Goal: Find specific page/section: Find specific page/section

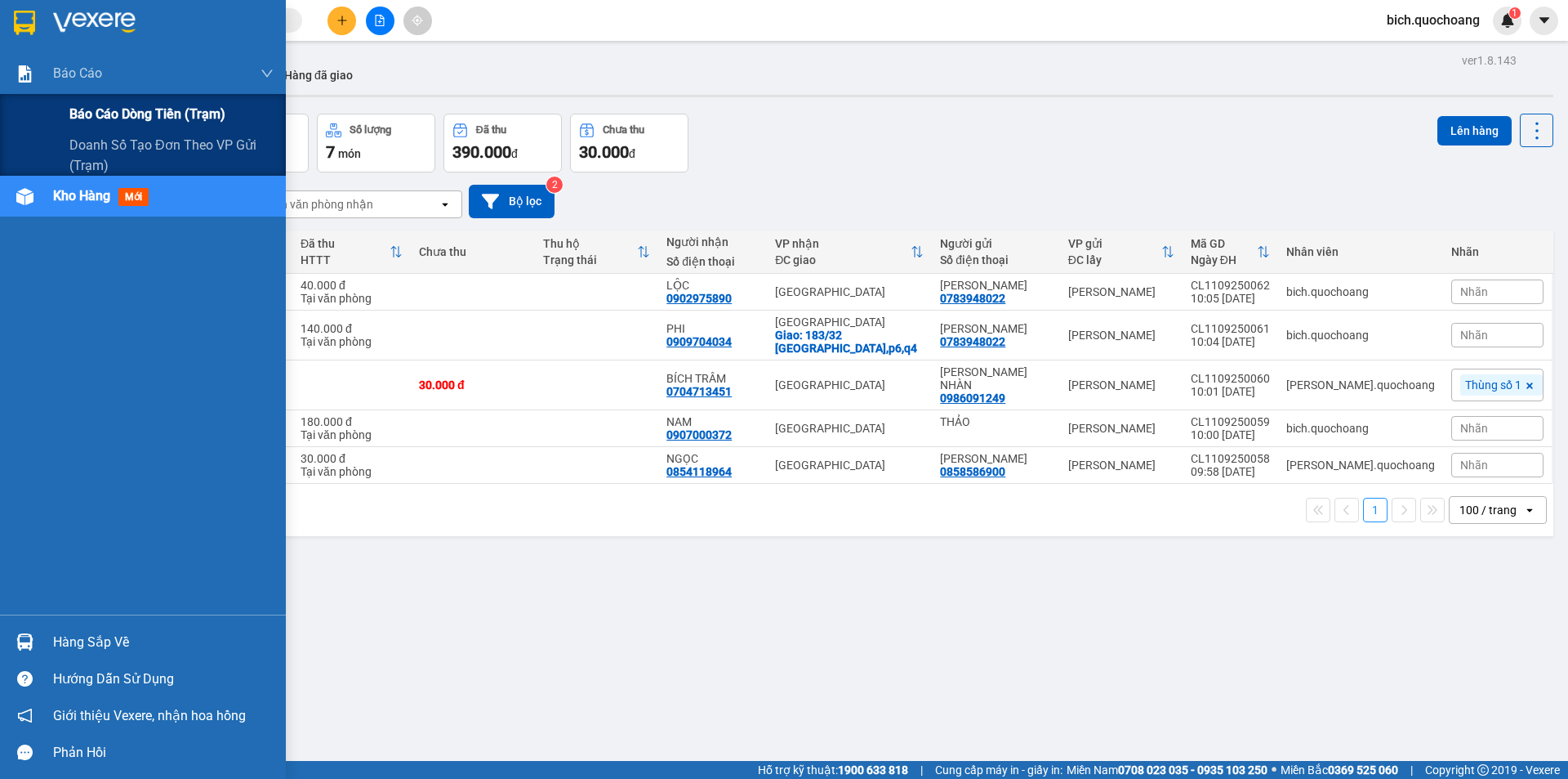
click at [82, 103] on span "Báo cáo dòng tiền (trạm)" at bounding box center [147, 114] width 156 height 20
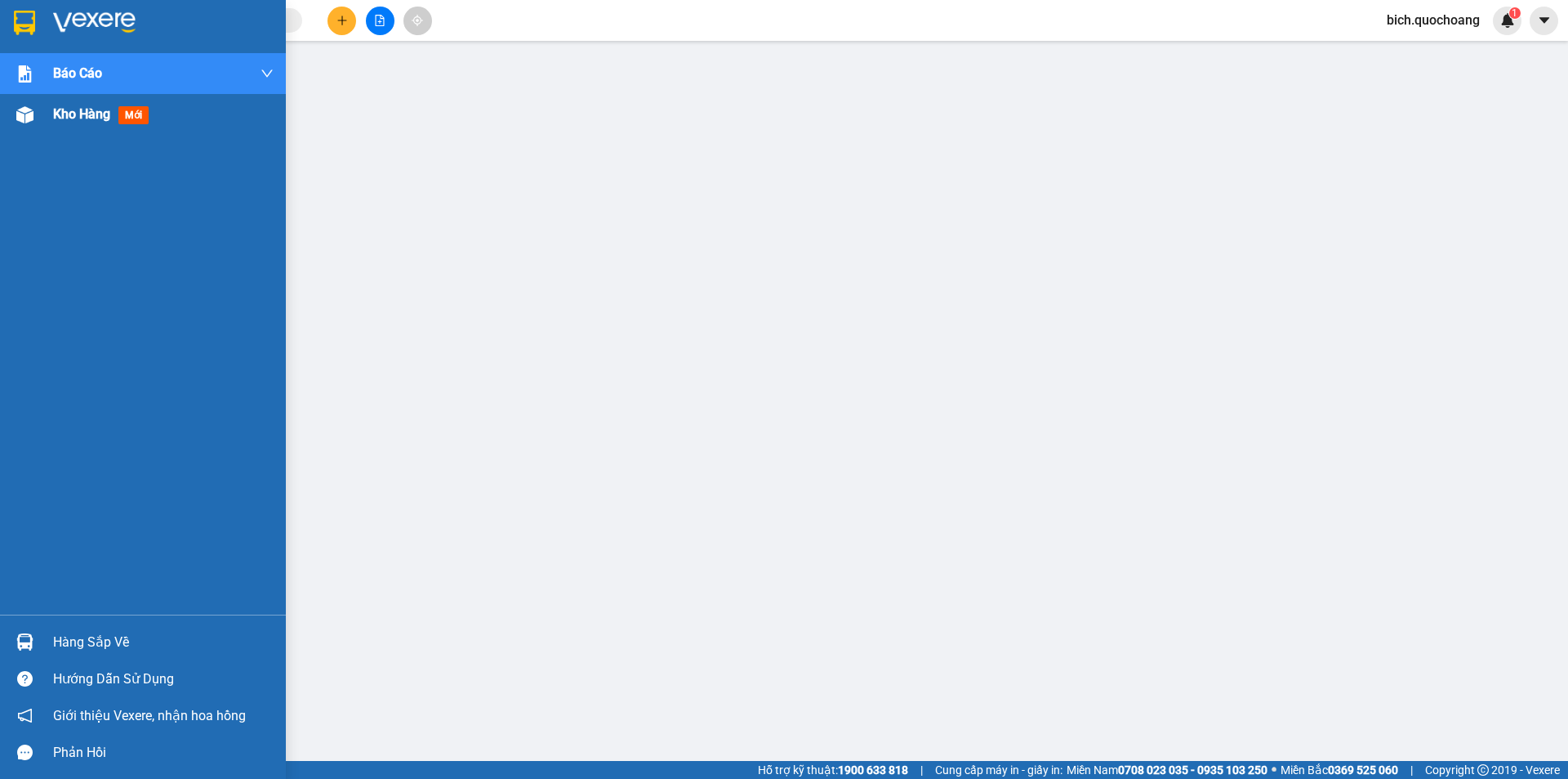
click at [109, 112] on span "Kho hàng" at bounding box center [81, 114] width 57 height 16
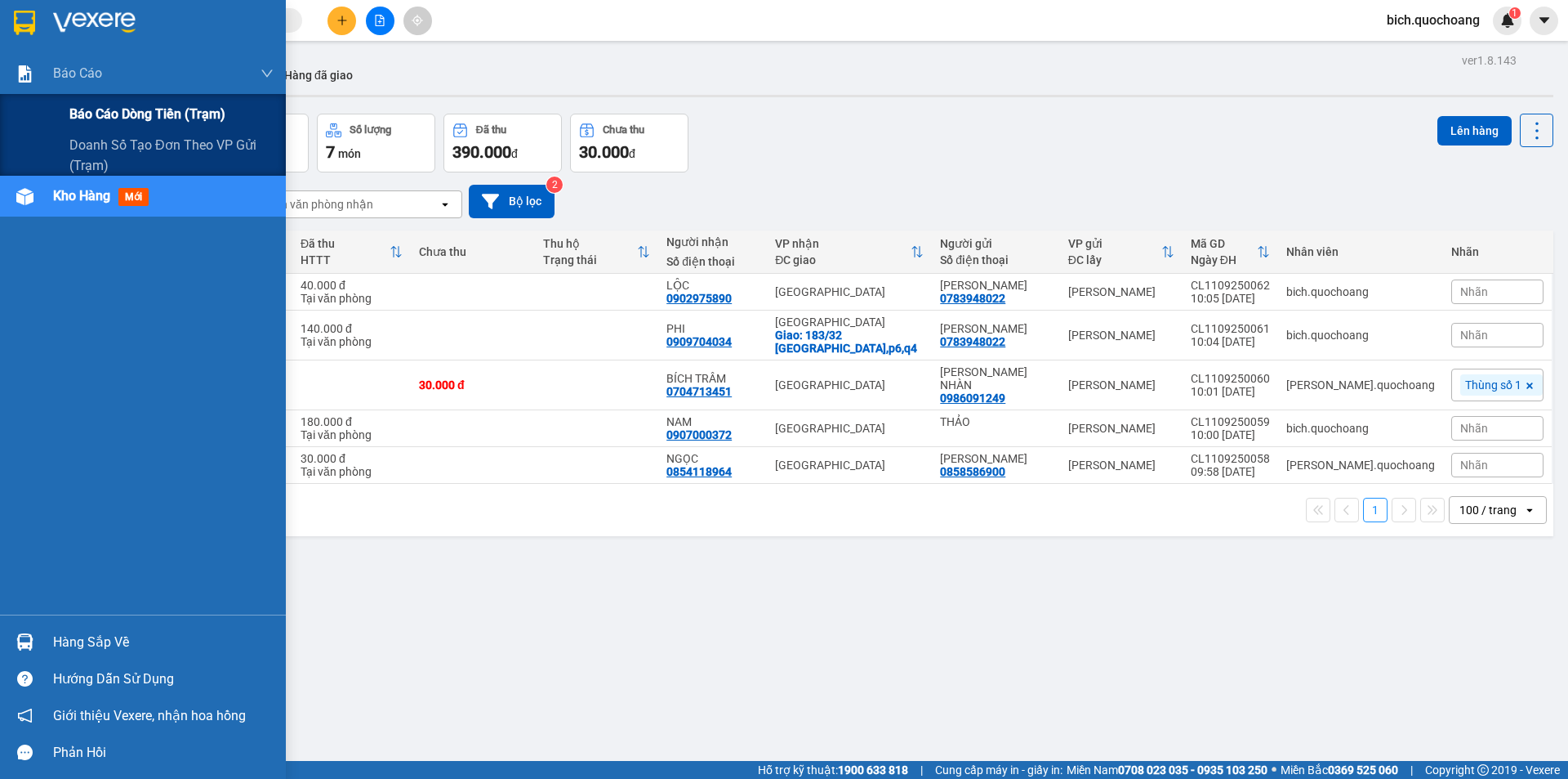
click at [133, 115] on span "Báo cáo dòng tiền (trạm)" at bounding box center [147, 114] width 156 height 20
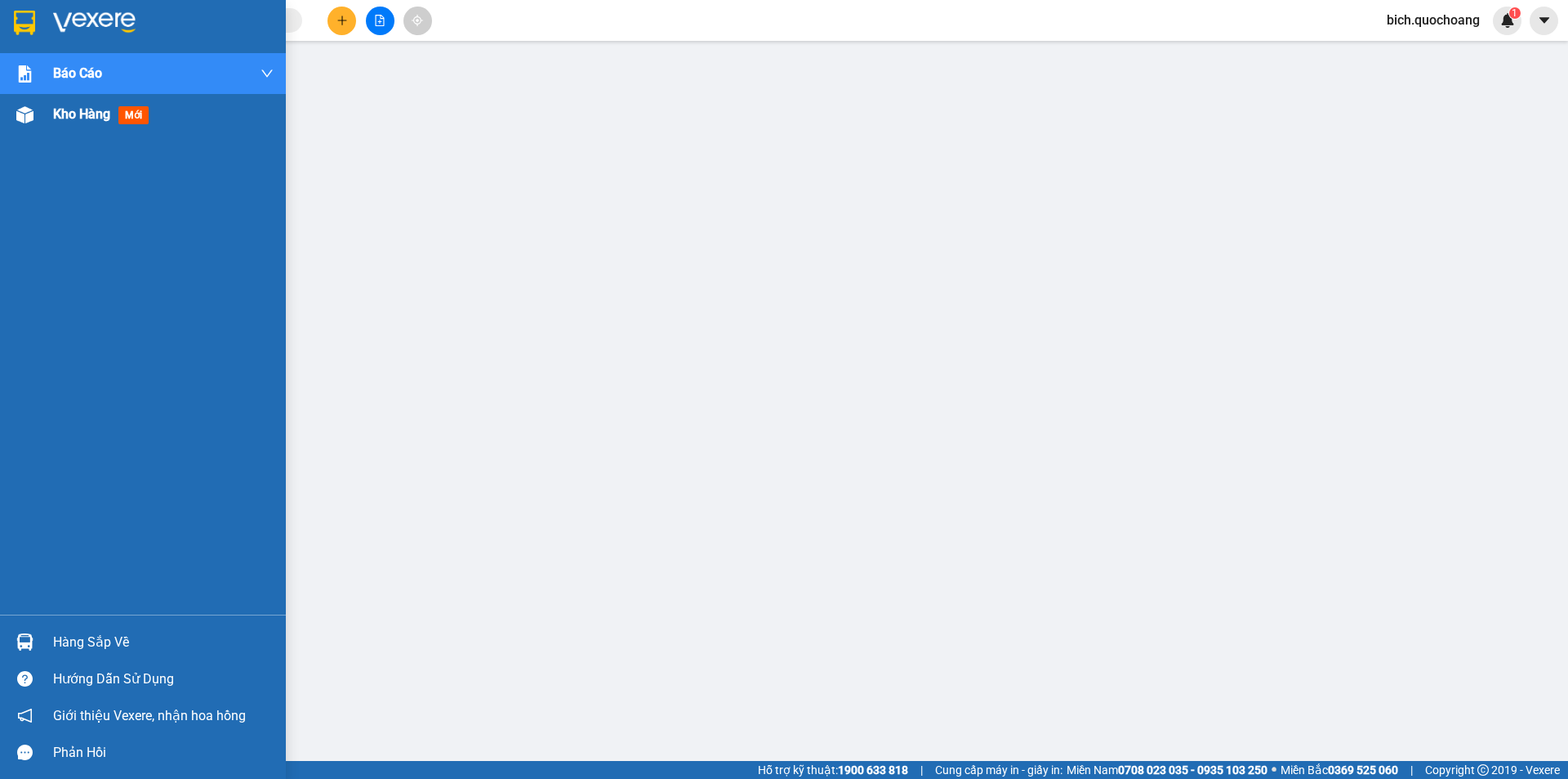
click at [74, 121] on span "Kho hàng" at bounding box center [81, 114] width 57 height 16
